Goal: Task Accomplishment & Management: Manage account settings

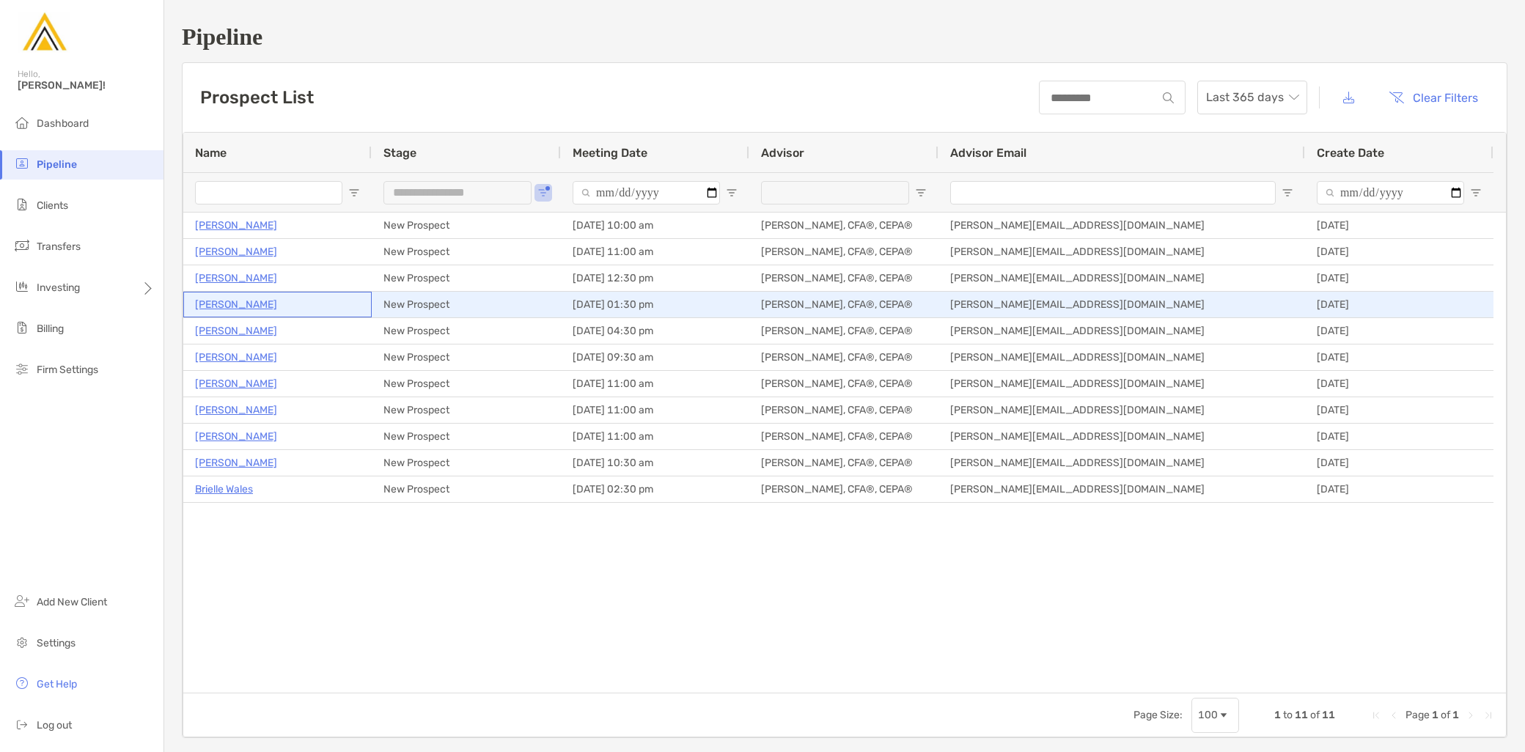
click at [227, 299] on p "[PERSON_NAME]" at bounding box center [236, 304] width 82 height 18
click at [232, 308] on p "Sanket Nabar" at bounding box center [236, 304] width 82 height 18
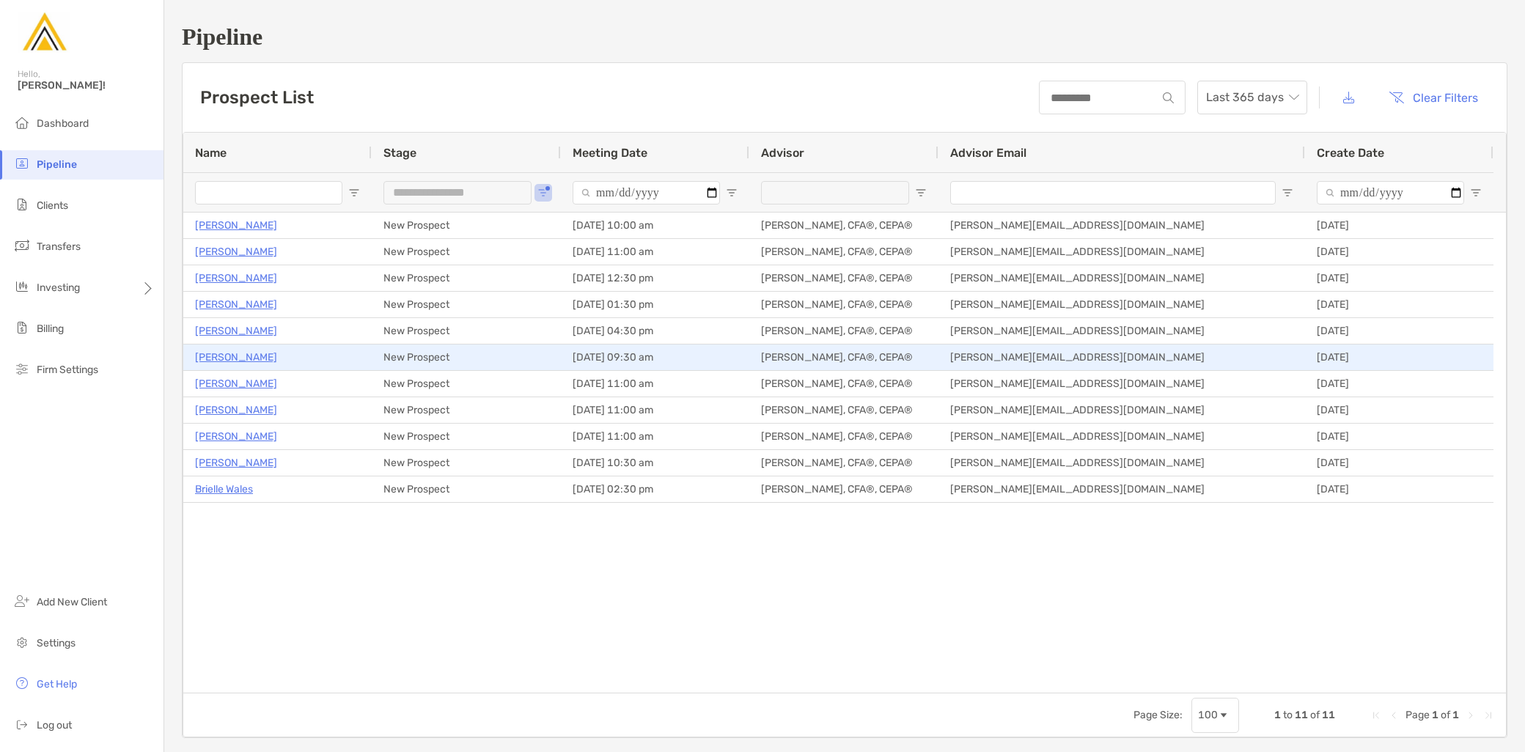
click at [244, 361] on p "[PERSON_NAME]" at bounding box center [236, 357] width 82 height 18
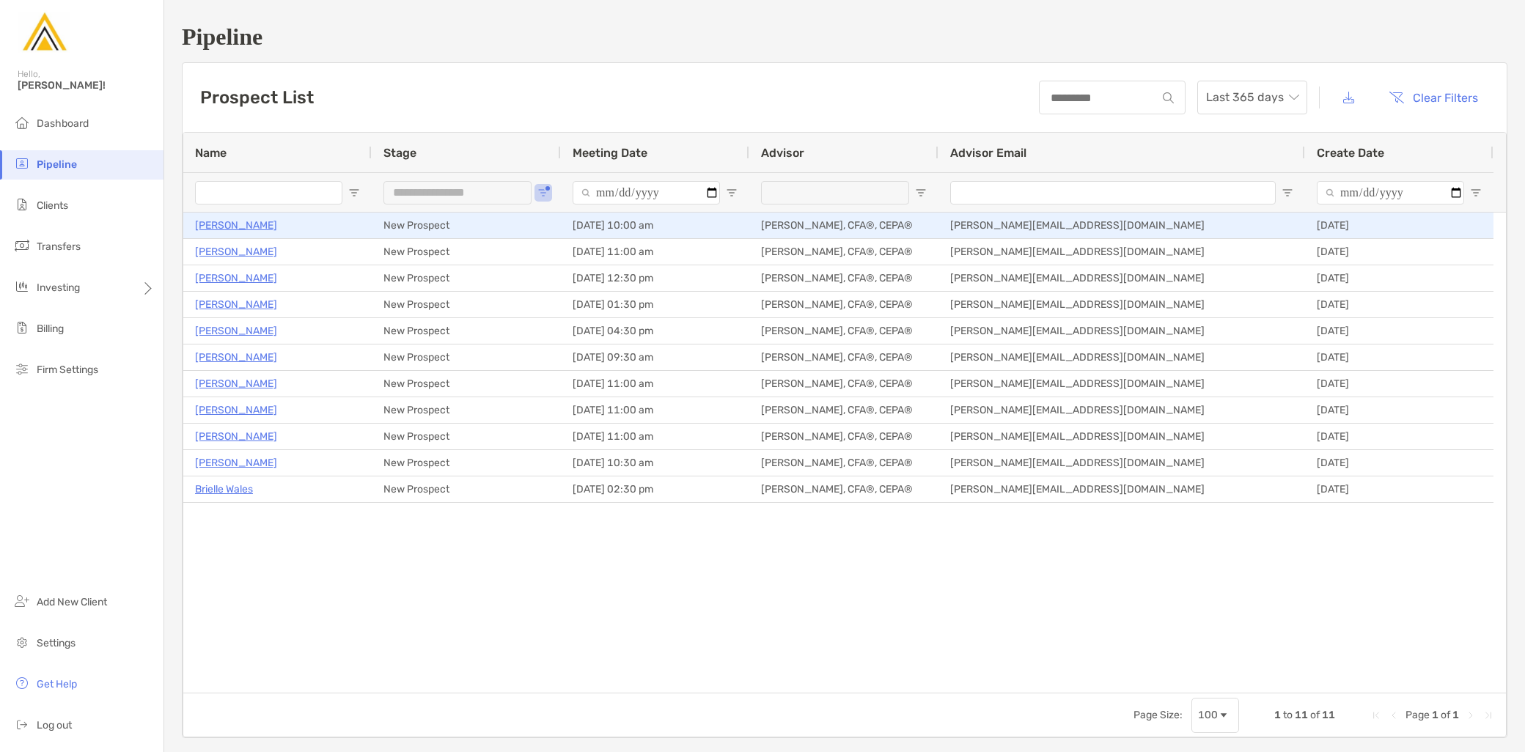
click at [257, 223] on p "Karen Marchese" at bounding box center [236, 225] width 82 height 18
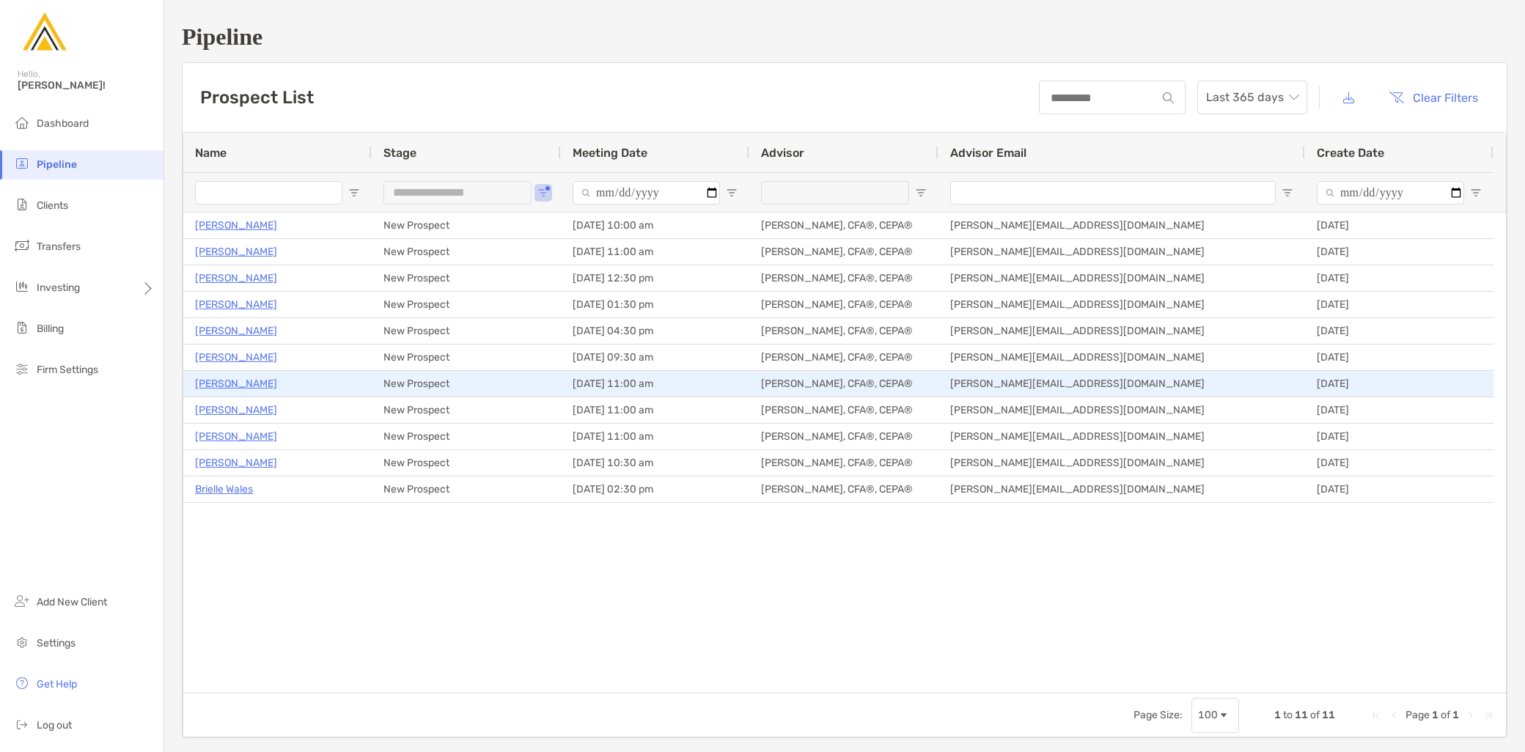
click at [243, 383] on p "Andrew Cohen" at bounding box center [236, 384] width 82 height 18
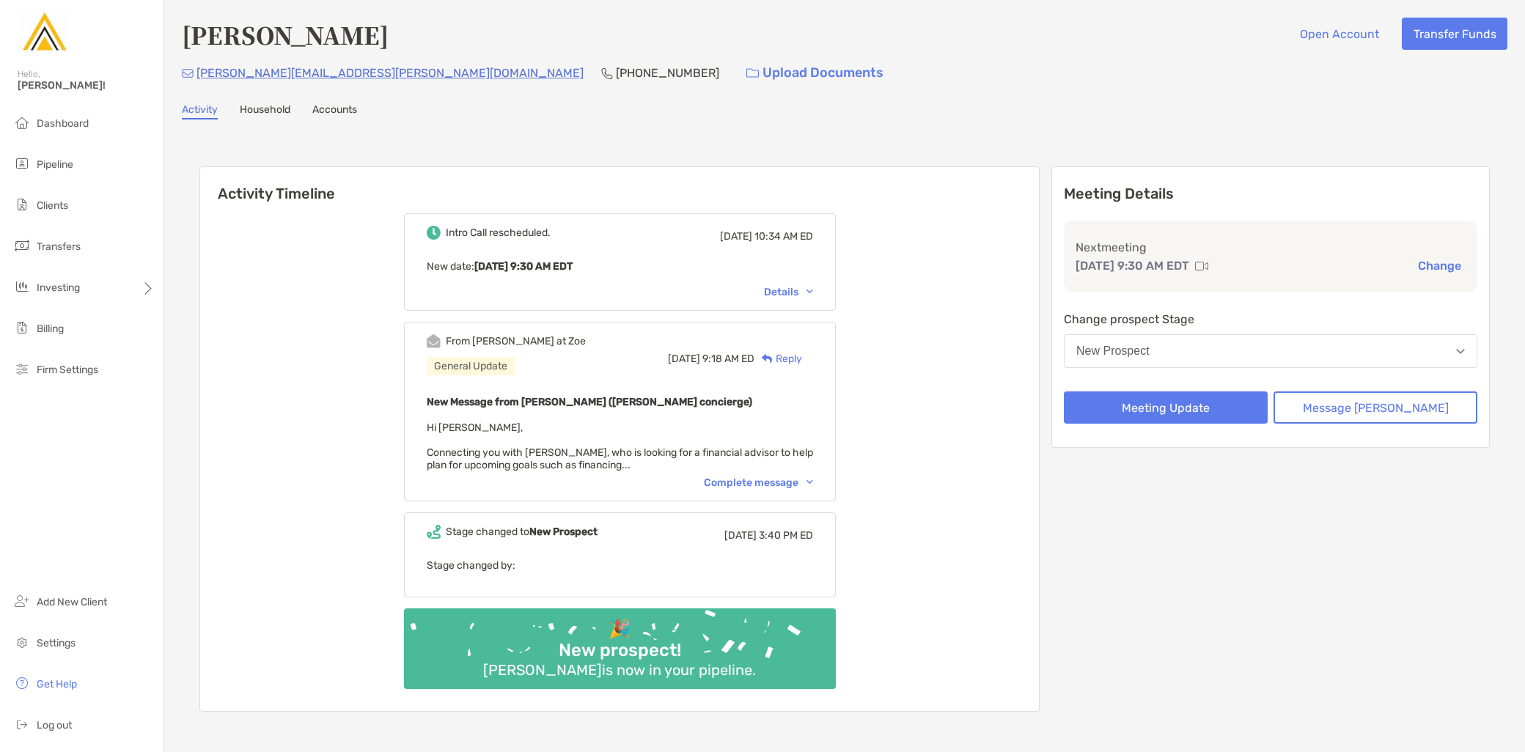
click at [775, 476] on div "Complete message" at bounding box center [758, 482] width 109 height 12
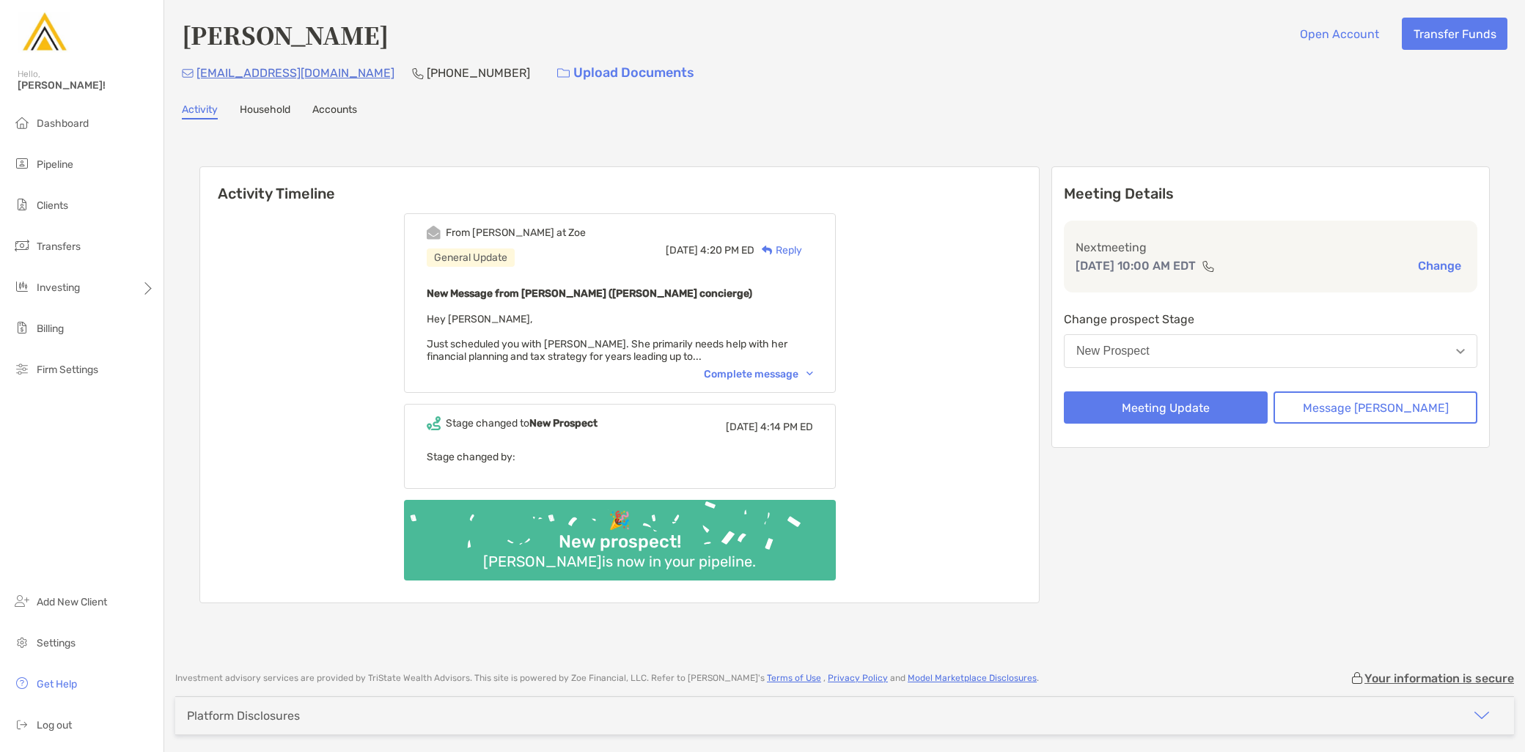
click at [789, 368] on div "Complete message" at bounding box center [758, 374] width 109 height 12
